Goal: Task Accomplishment & Management: Manage account settings

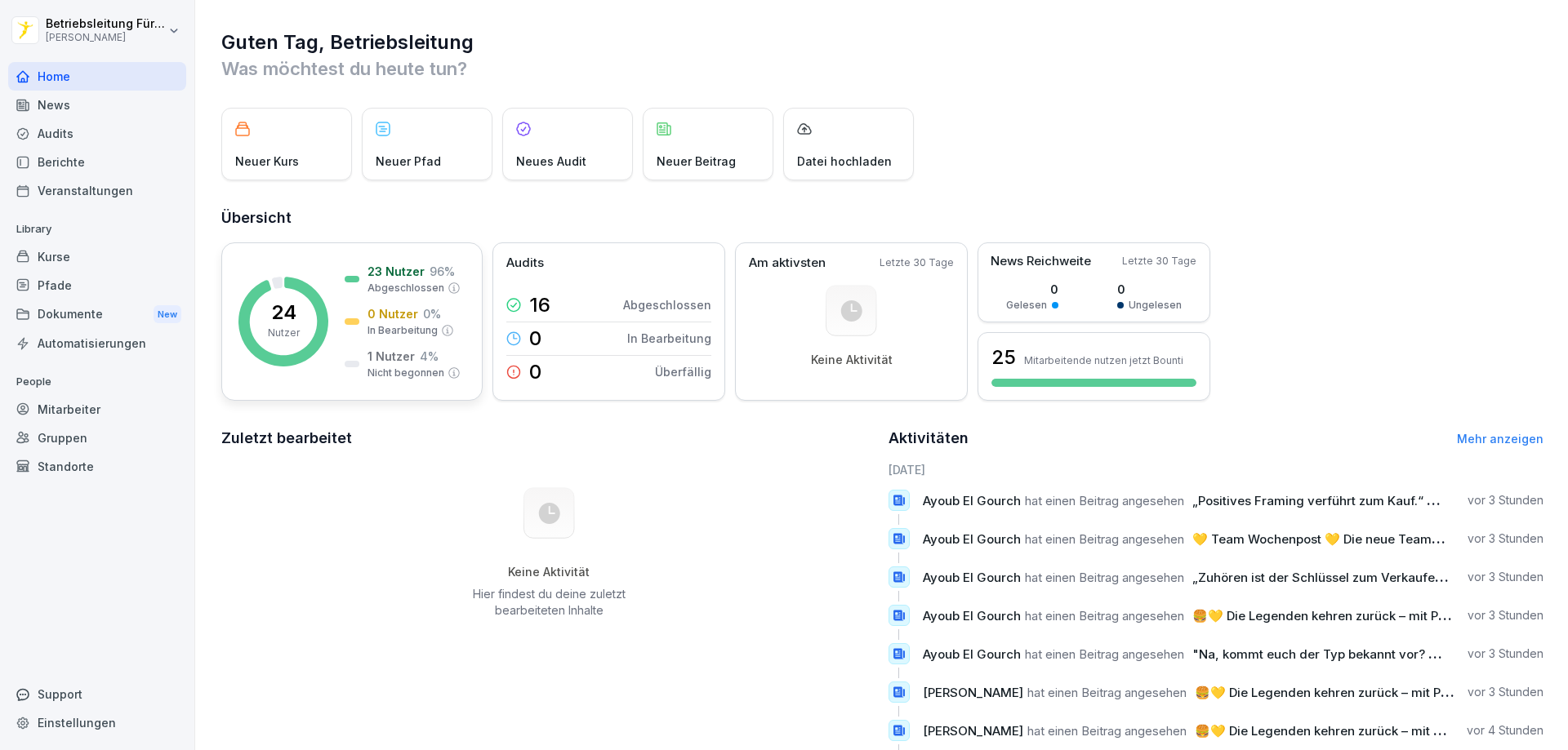
click at [303, 326] on rect at bounding box center [283, 321] width 90 height 90
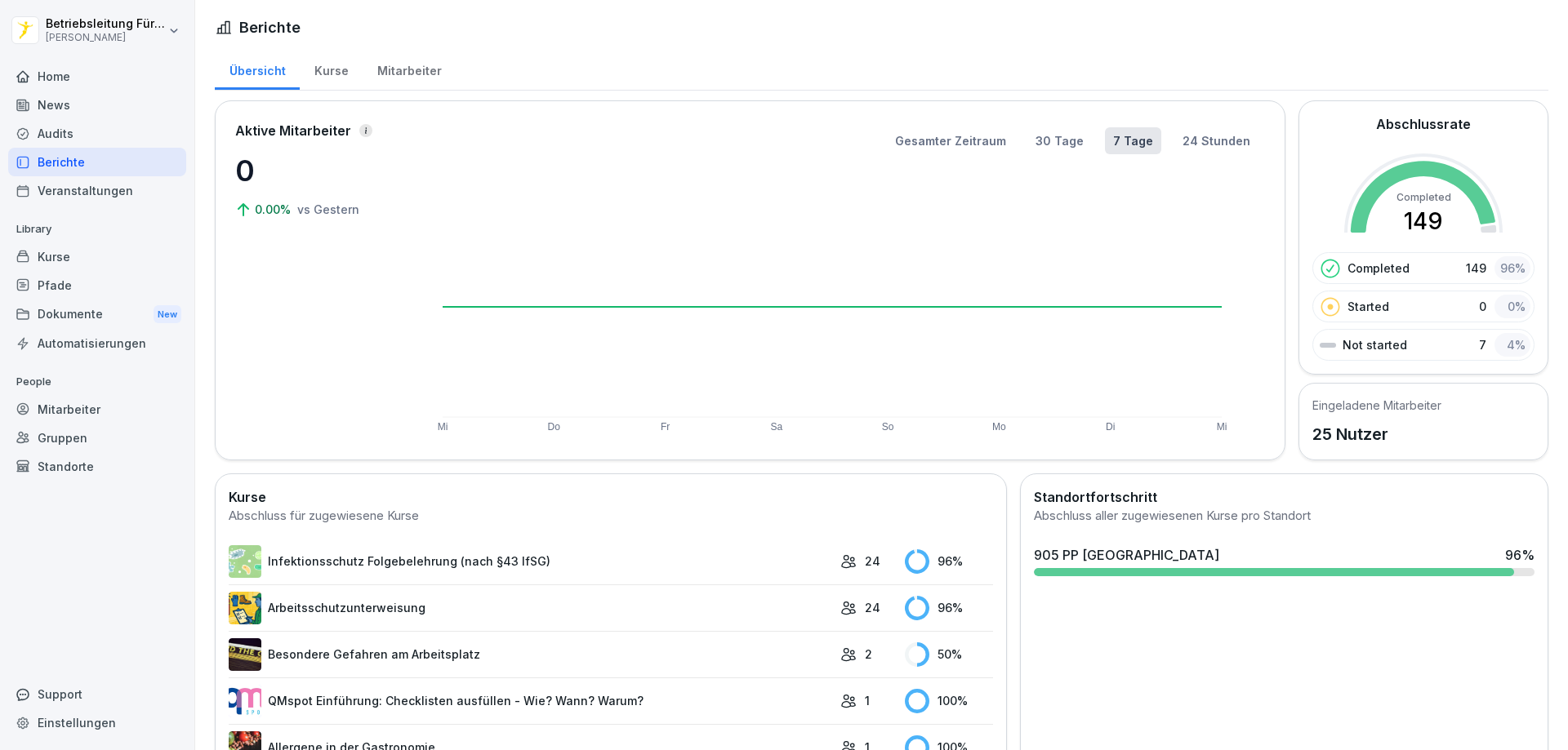
click at [70, 411] on div "Mitarbeiter" at bounding box center [98, 409] width 178 height 28
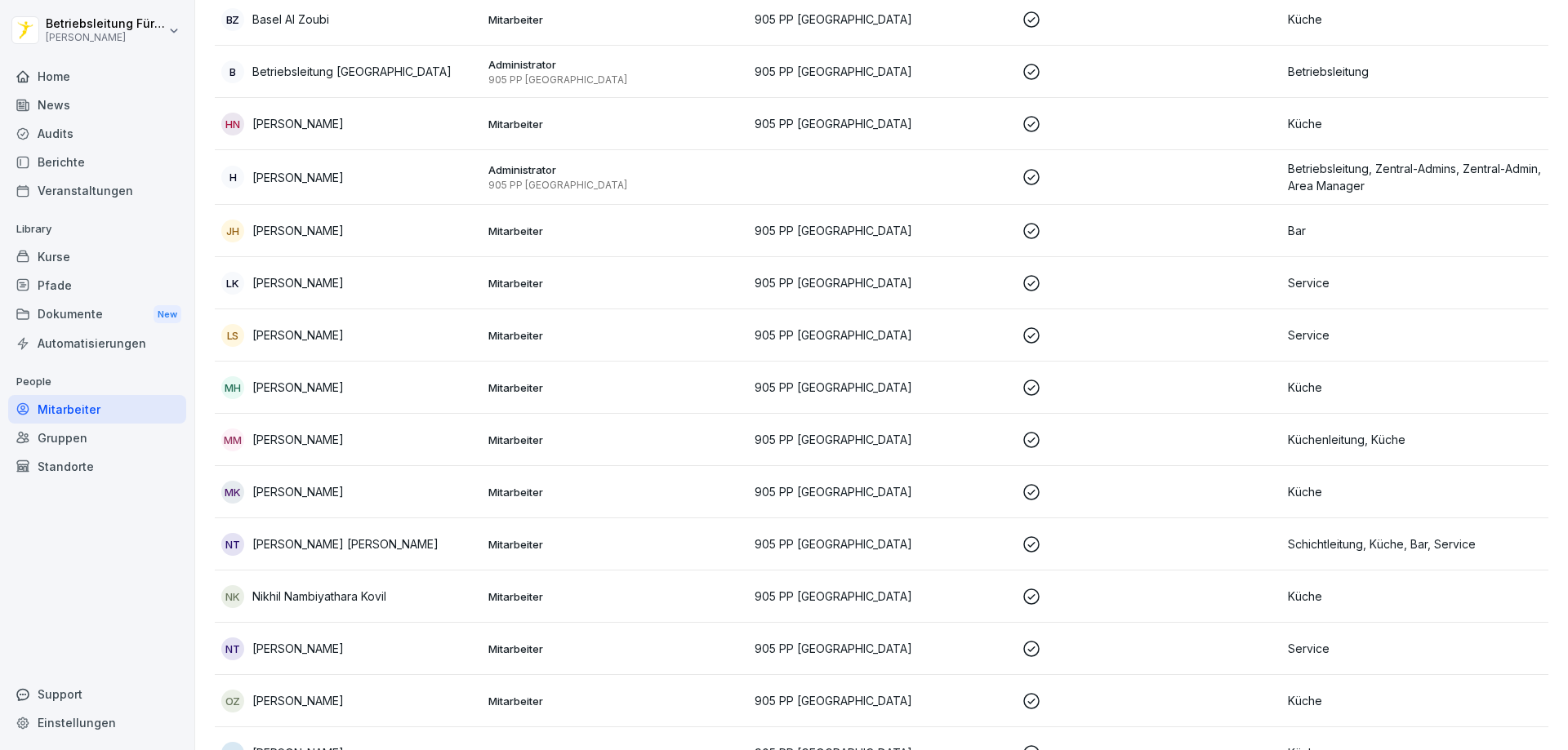
scroll to position [408, 0]
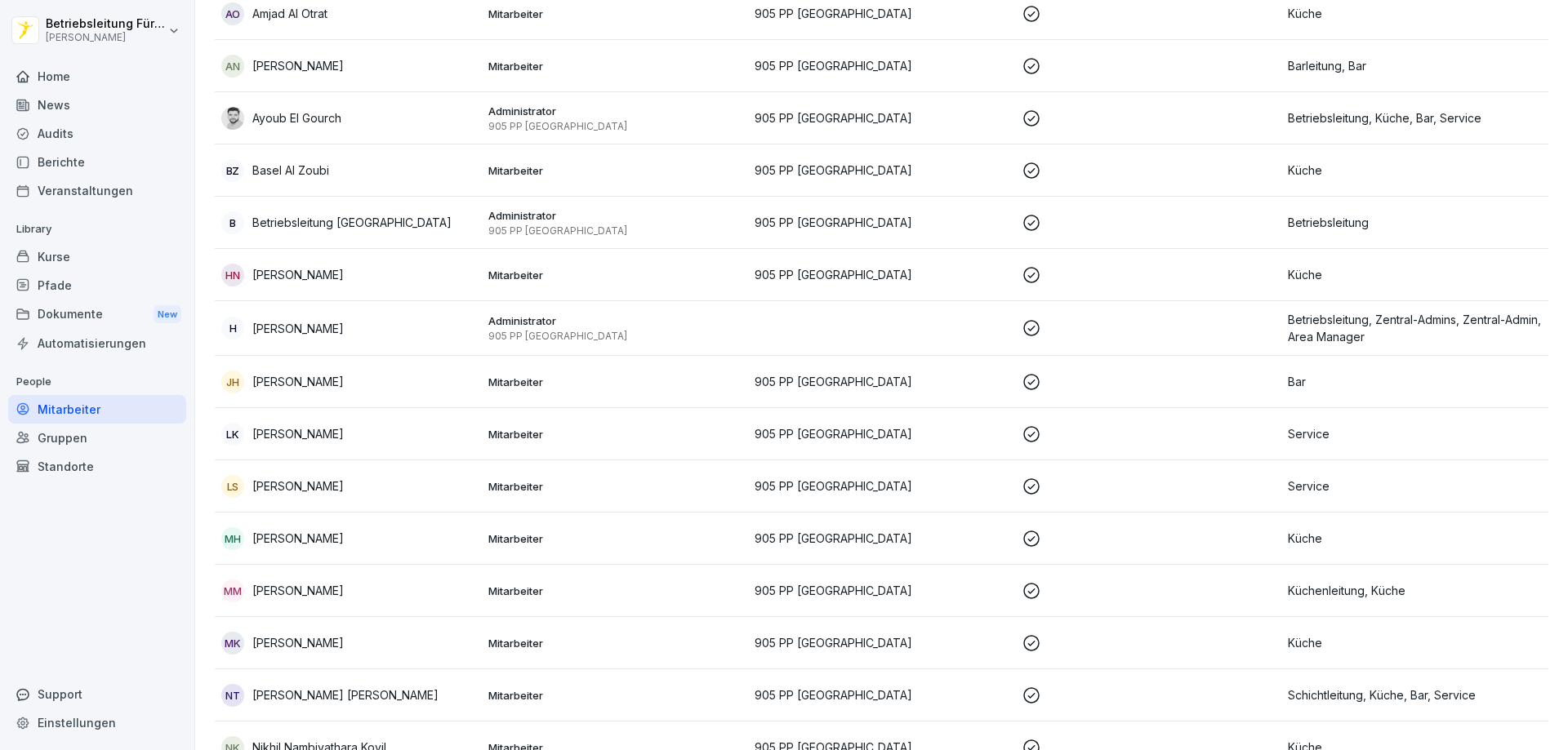
click at [330, 21] on div "AO Amjad Al Otrat" at bounding box center [349, 14] width 254 height 23
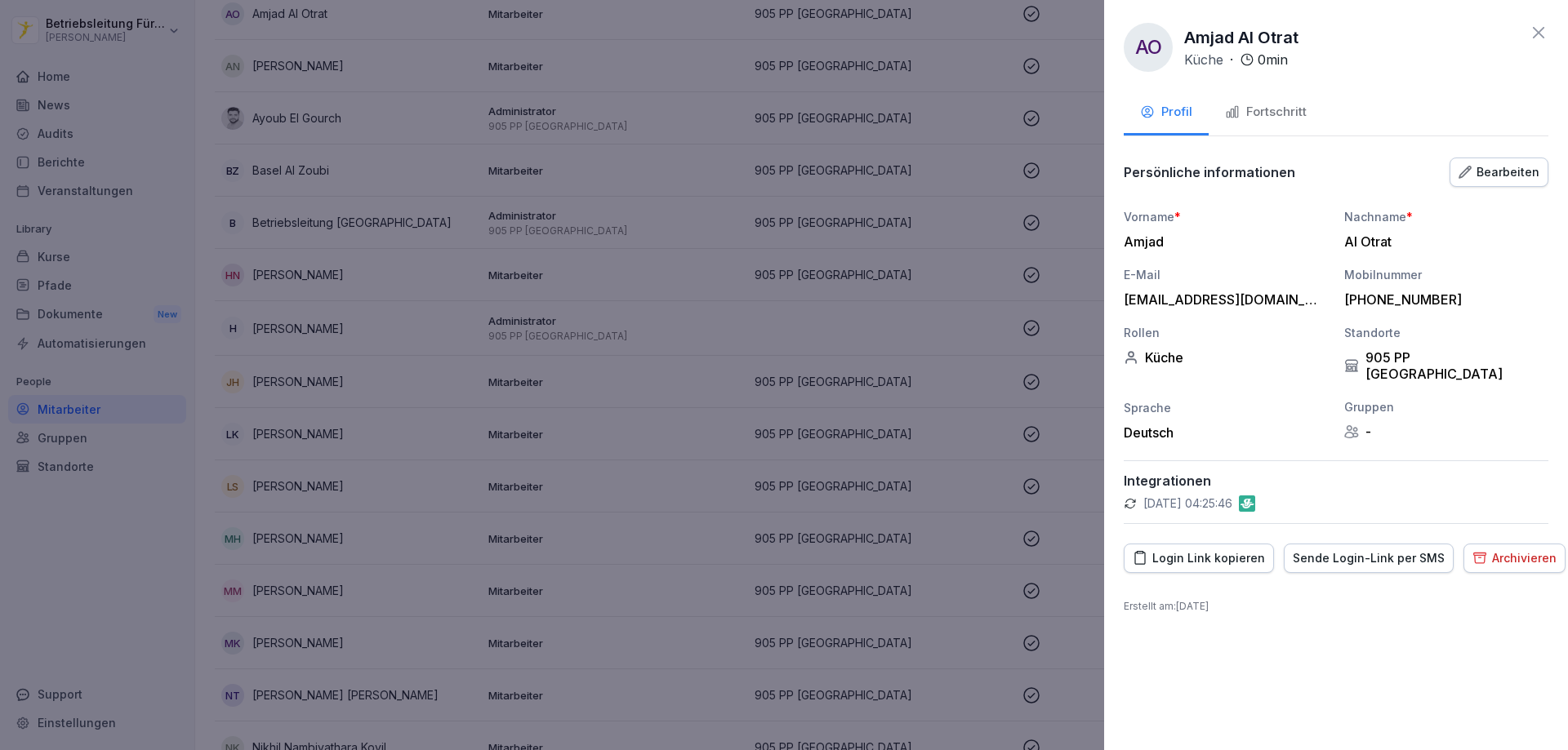
click at [1349, 549] on div "Sende Login-Link per SMS" at bounding box center [1368, 558] width 152 height 18
click at [733, 145] on div at bounding box center [784, 375] width 1568 height 750
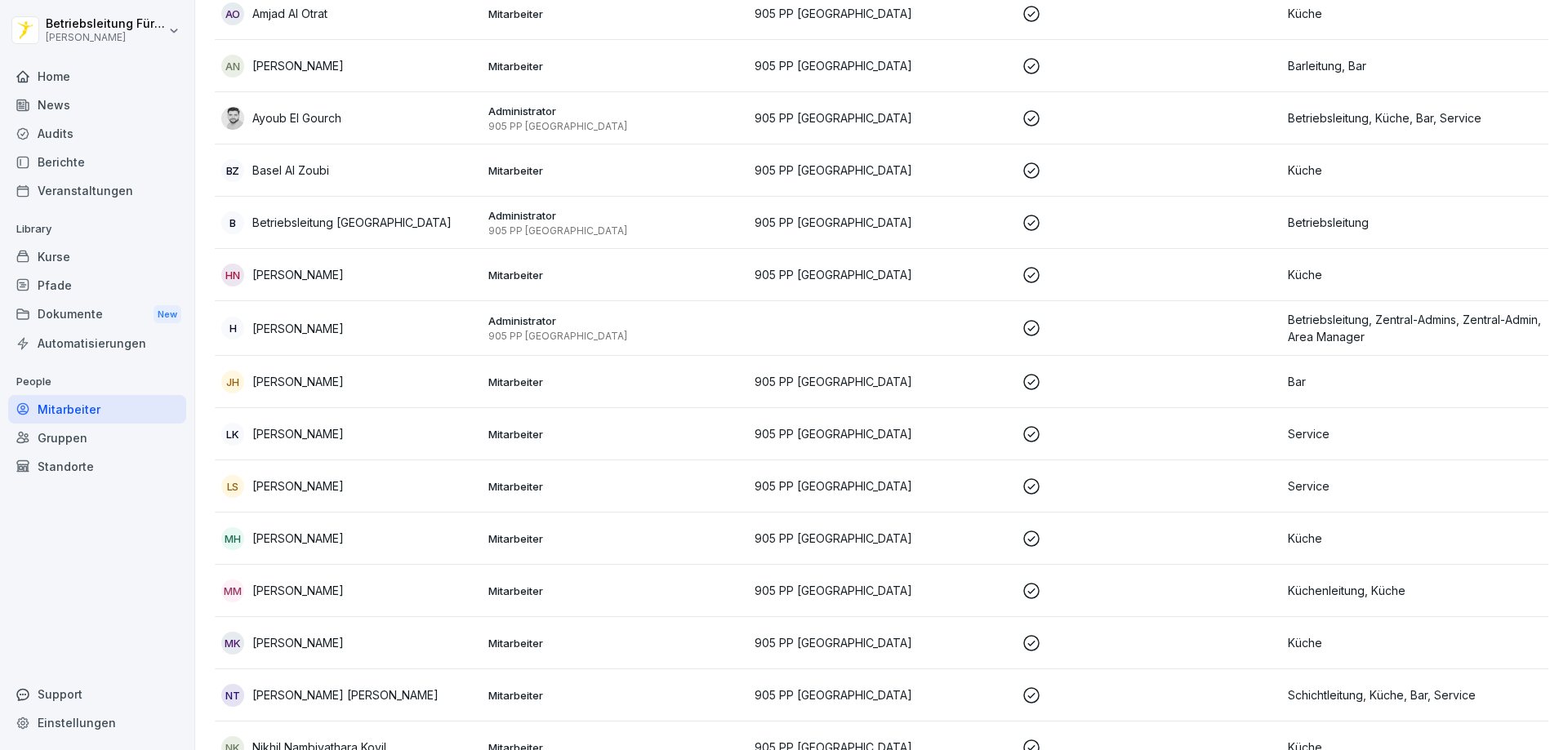
scroll to position [0, 0]
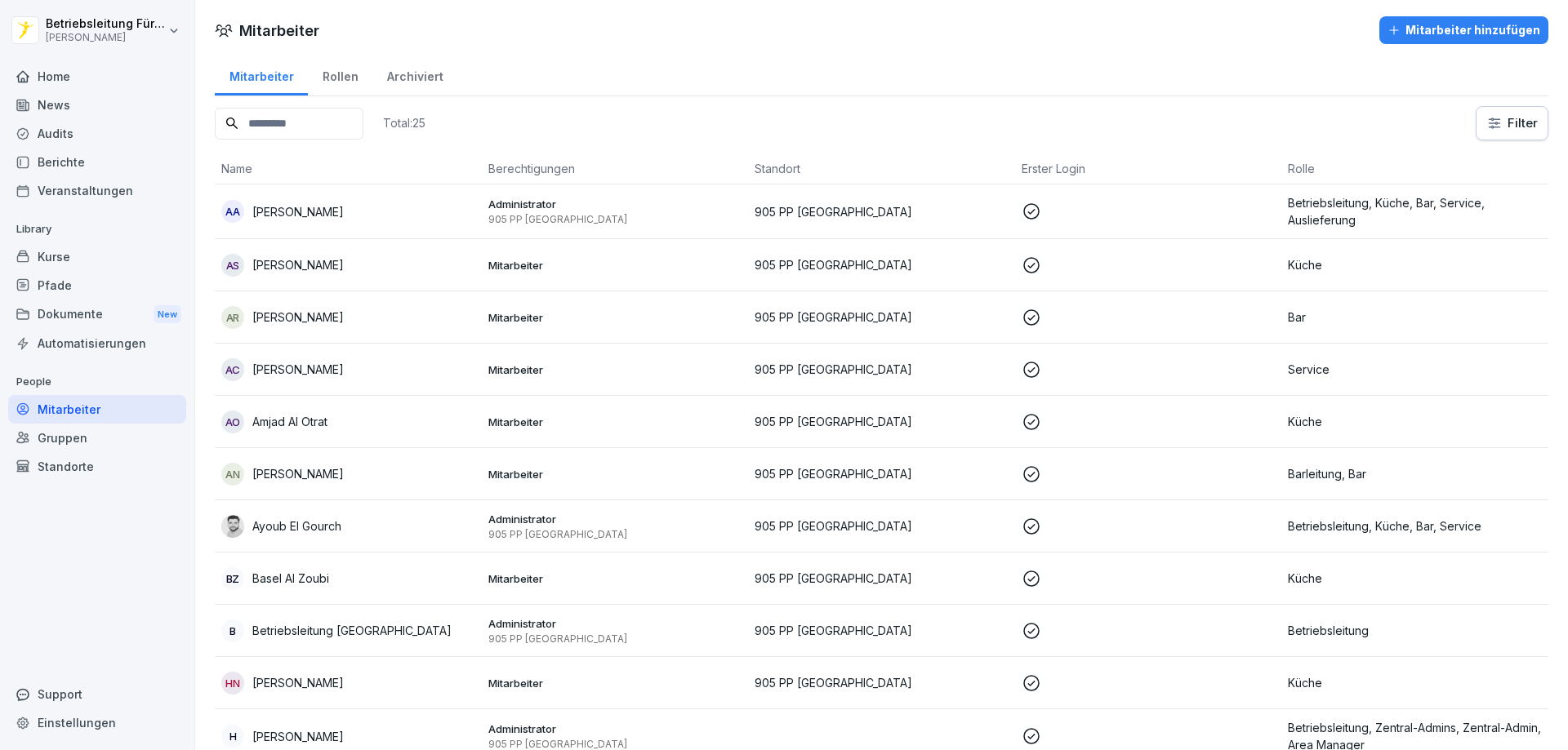
click at [76, 80] on div "Home" at bounding box center [98, 76] width 178 height 28
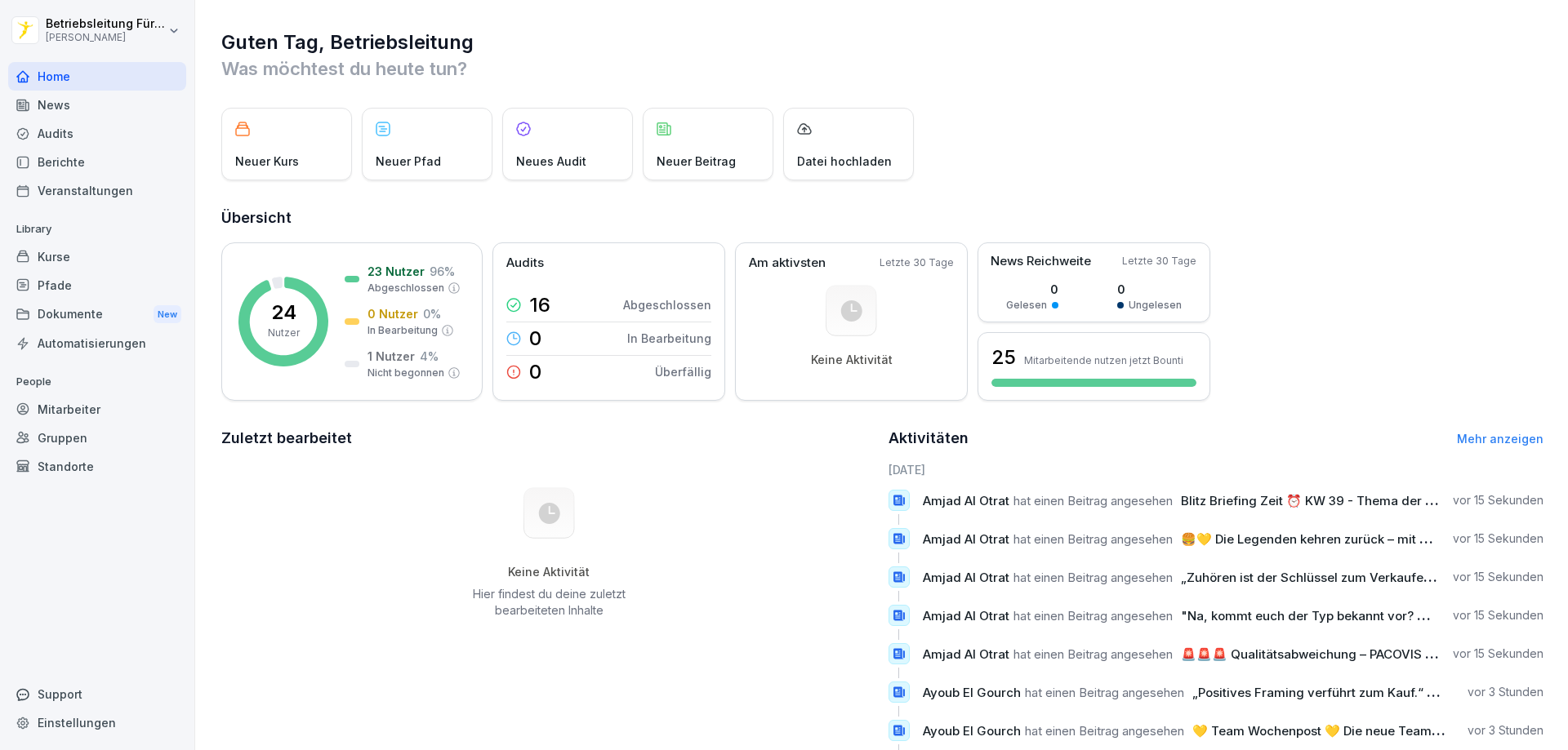
click at [92, 259] on div "Kurse" at bounding box center [98, 257] width 178 height 28
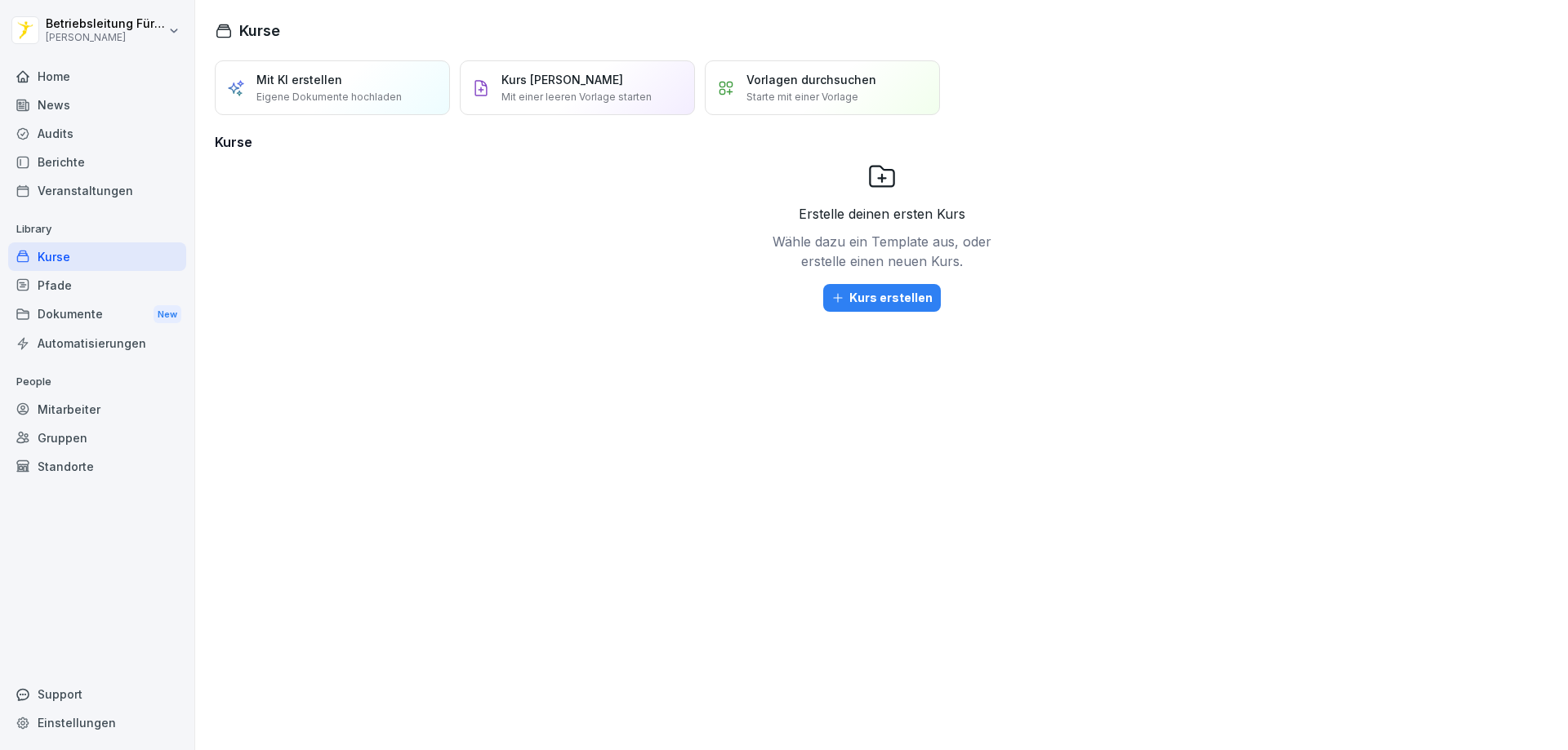
click at [107, 81] on div "Home" at bounding box center [98, 76] width 178 height 28
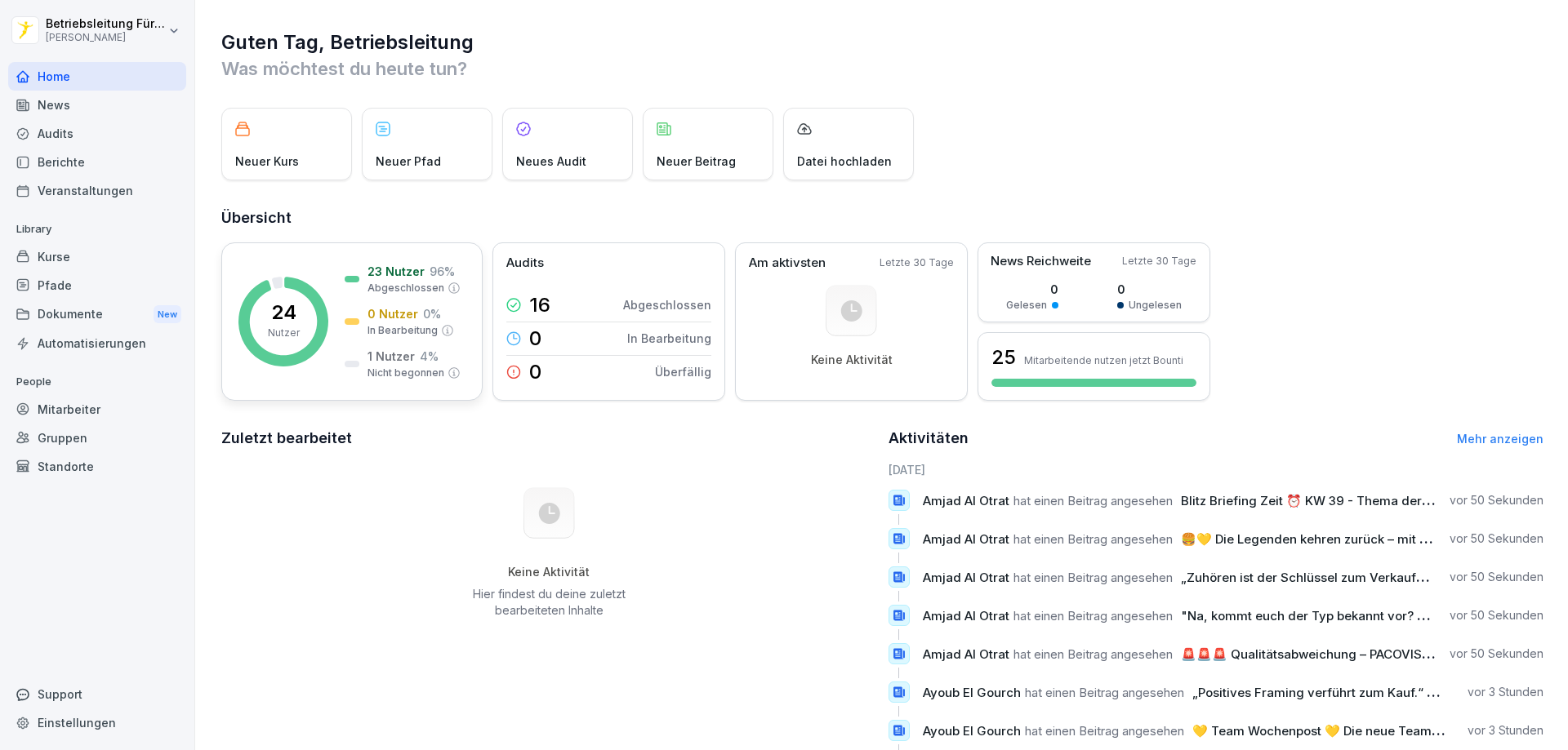
click at [310, 311] on rect at bounding box center [283, 321] width 90 height 90
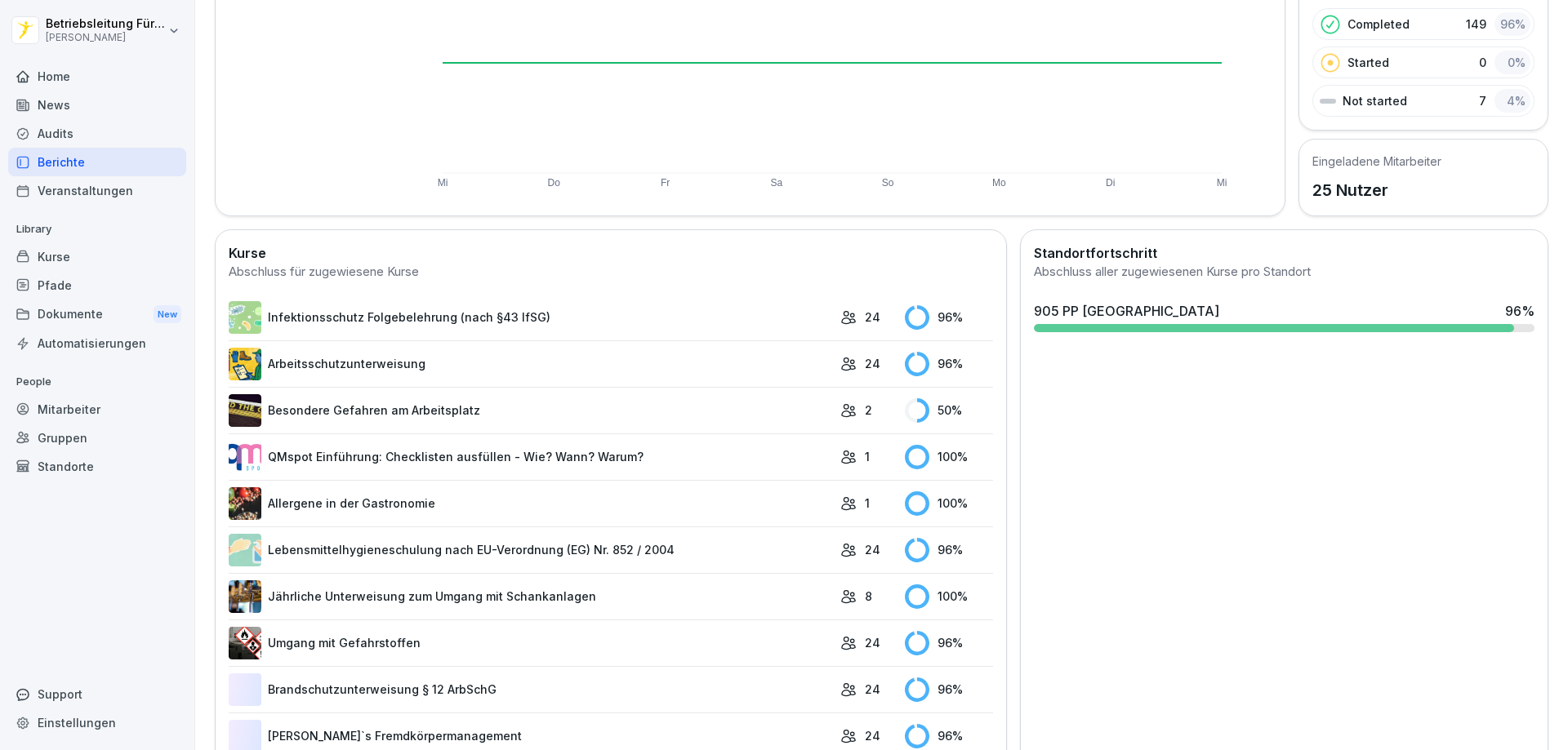
scroll to position [245, 0]
click at [499, 509] on link "Allergene in der Gastronomie" at bounding box center [530, 503] width 604 height 32
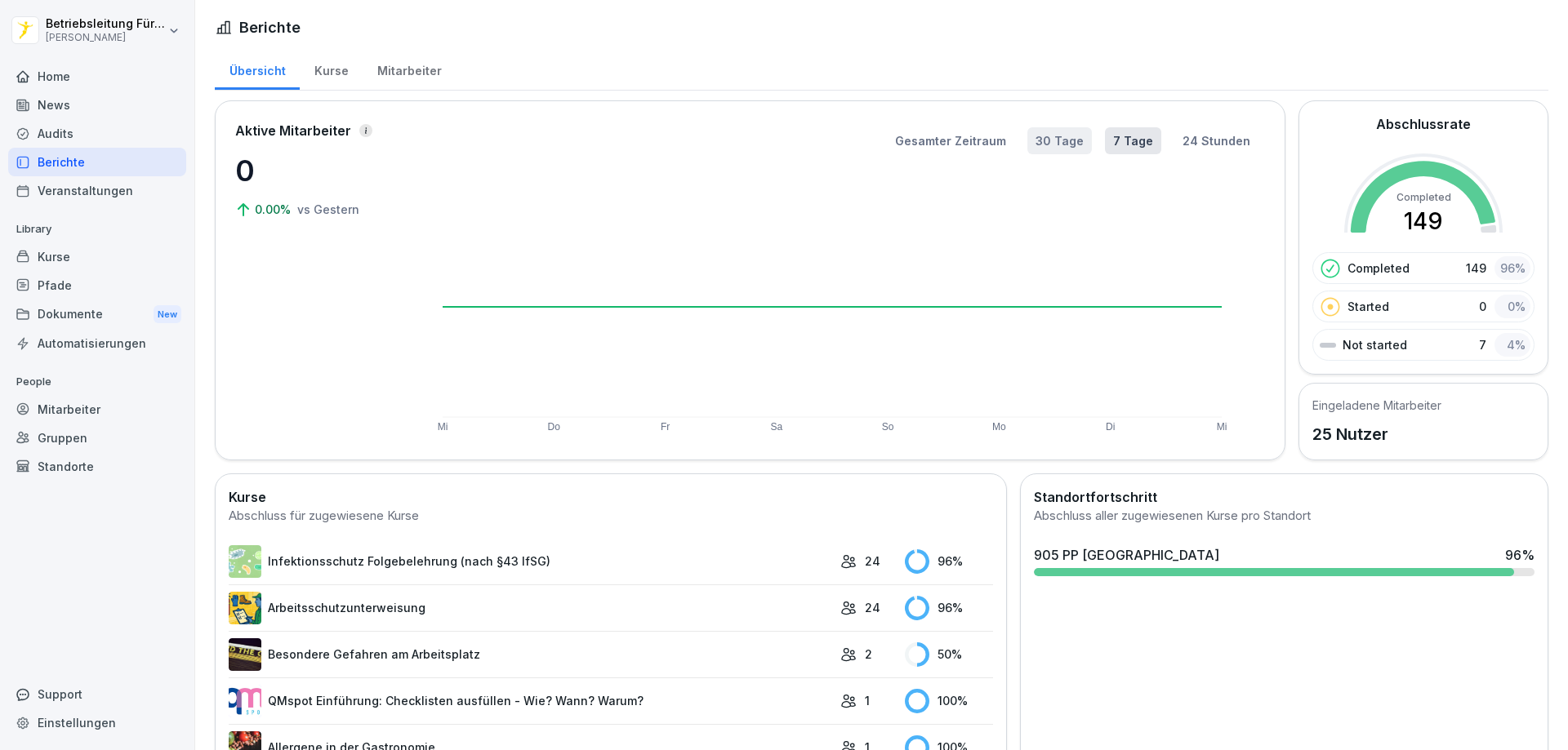
click at [1060, 145] on button "30 Tage" at bounding box center [1059, 140] width 64 height 27
